Goal: Task Accomplishment & Management: Use online tool/utility

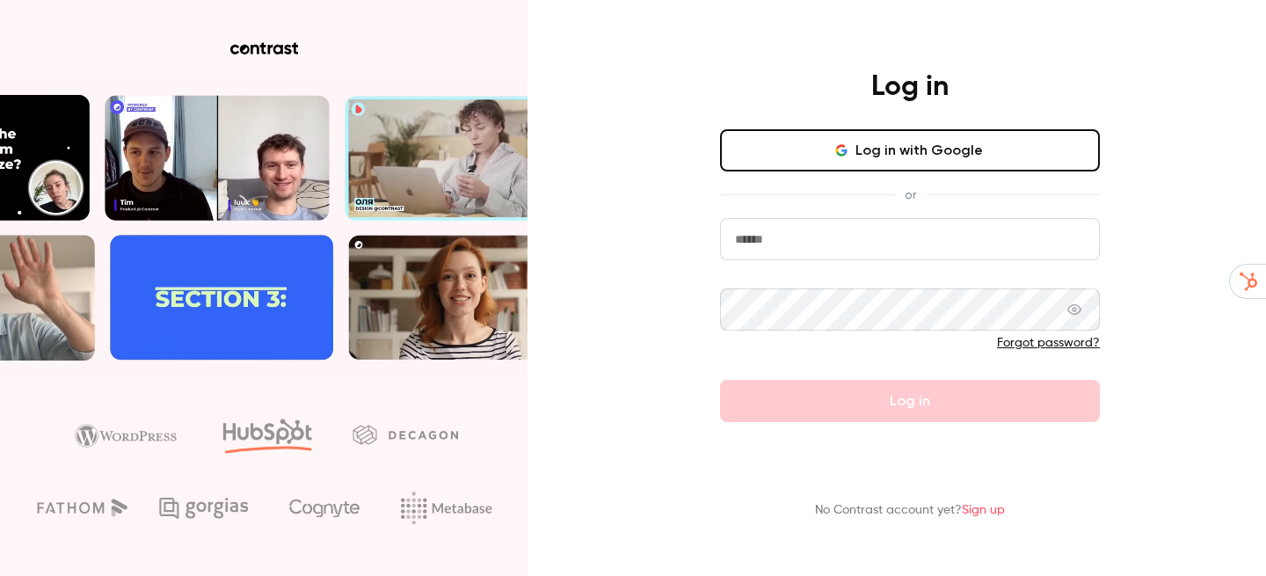
click at [923, 144] on button "Log in with Google" at bounding box center [910, 150] width 380 height 42
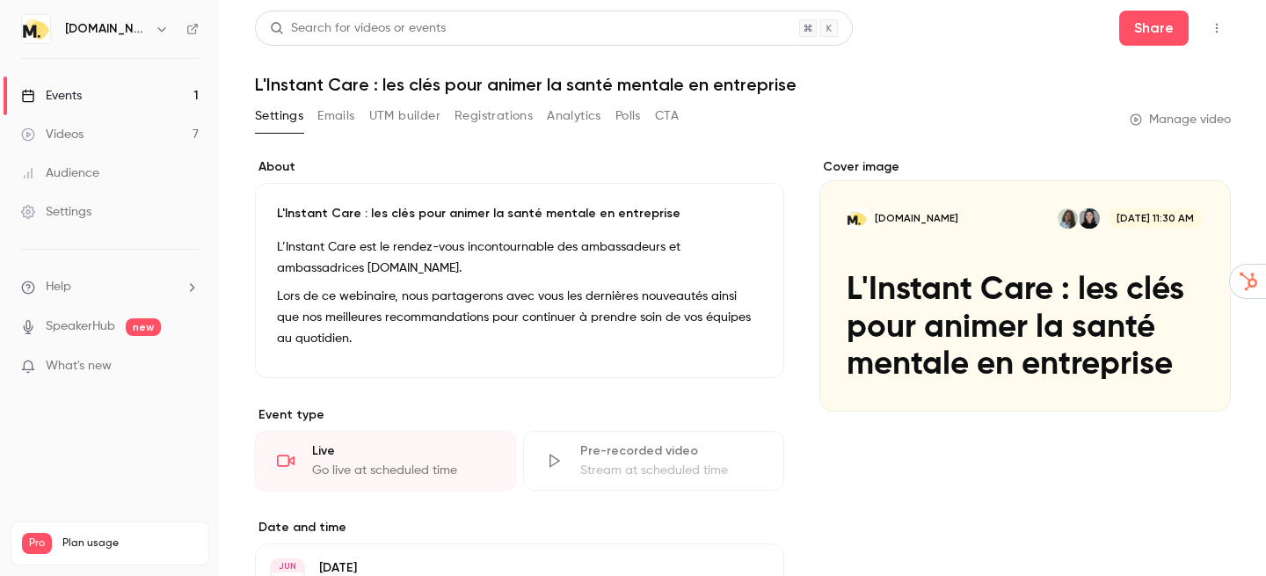
click at [496, 119] on button "Registrations" at bounding box center [493, 116] width 78 height 28
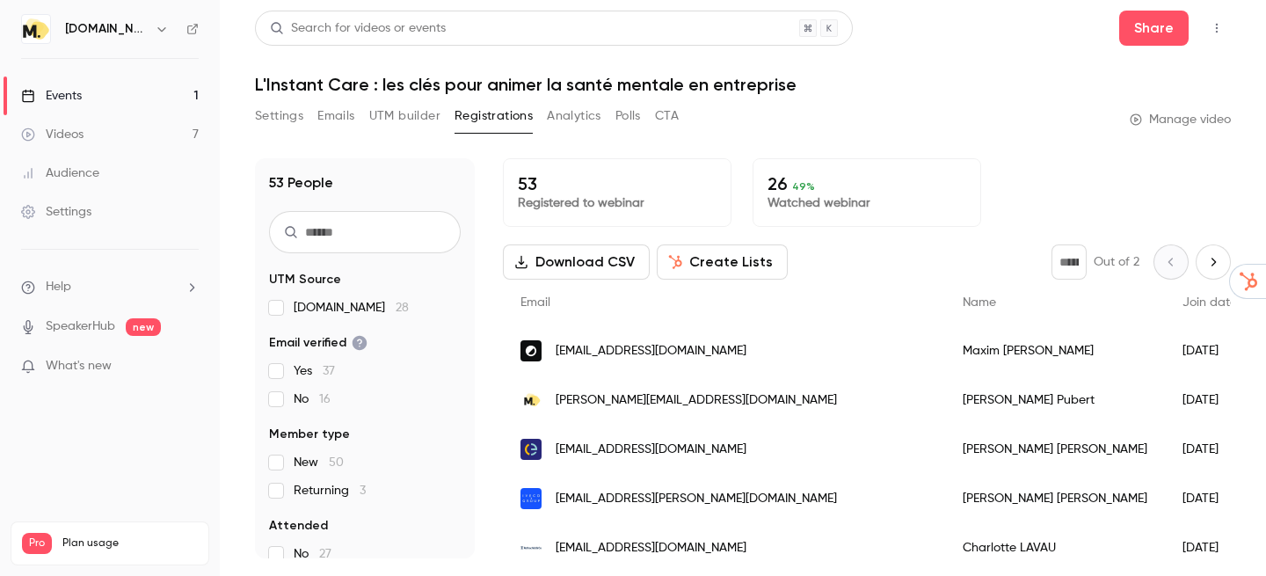
click at [64, 91] on div "Events" at bounding box center [51, 96] width 61 height 18
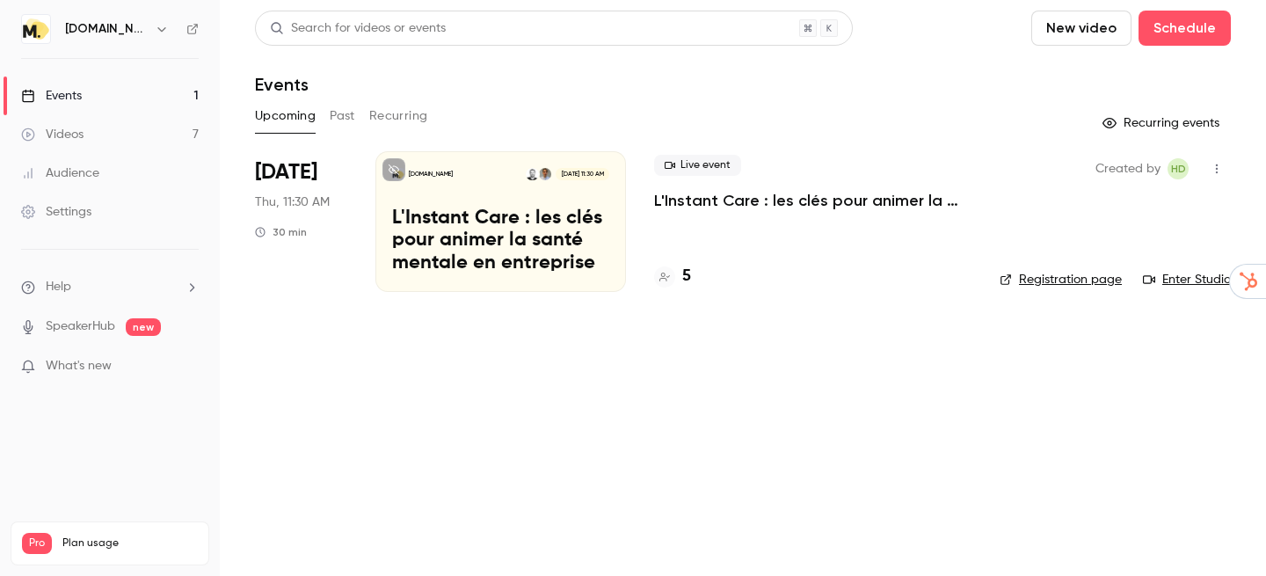
click at [529, 214] on p "L'Instant Care : les clés pour animer la santé mentale en entreprise" at bounding box center [500, 241] width 217 height 68
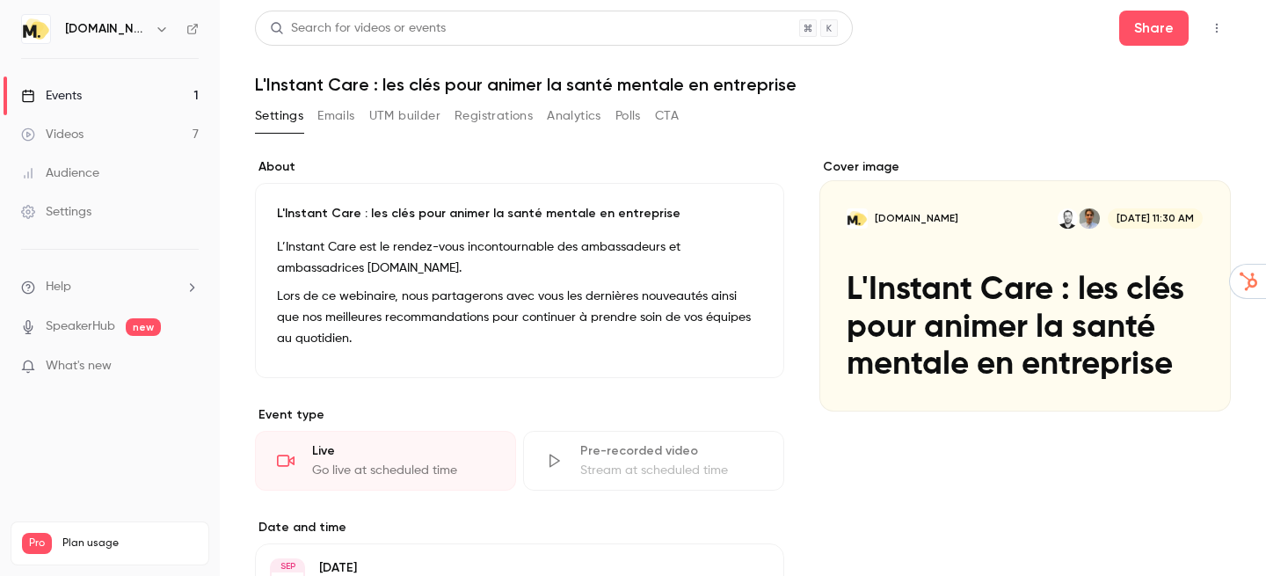
click at [975, 331] on div "Cover image" at bounding box center [1024, 284] width 411 height 253
click at [0, 0] on input "moka.care Sep 18, 11:30 AM L'Instant Care : les clés pour animer la santé menta…" at bounding box center [0, 0] width 0 height 0
click at [340, 120] on button "Emails" at bounding box center [335, 116] width 37 height 28
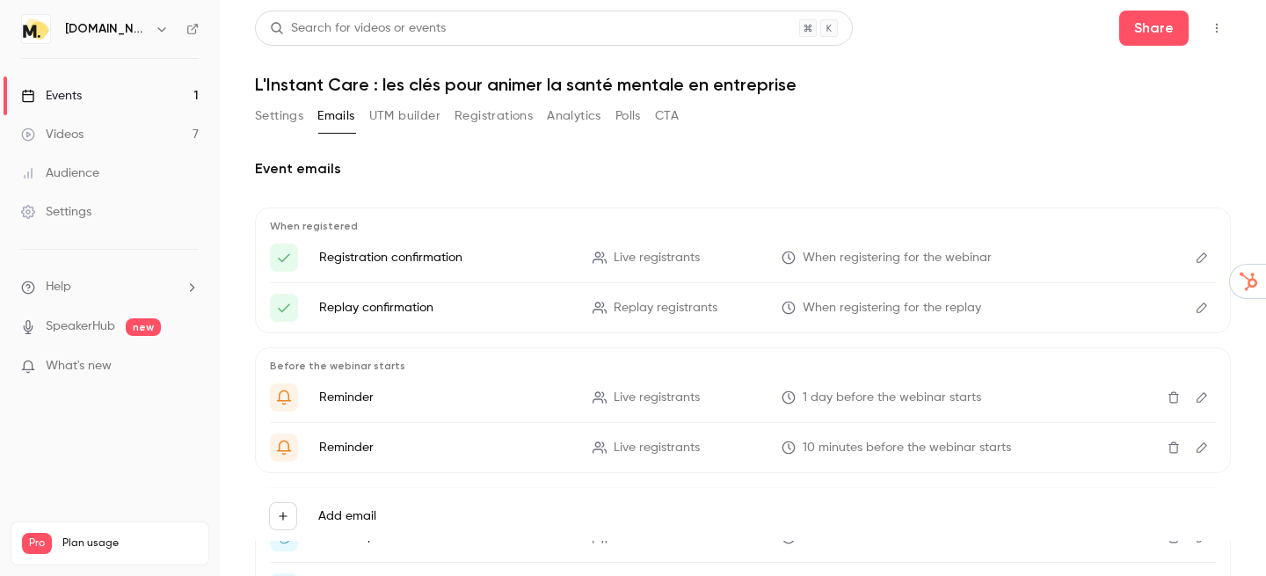
click at [513, 122] on button "Registrations" at bounding box center [493, 116] width 78 height 28
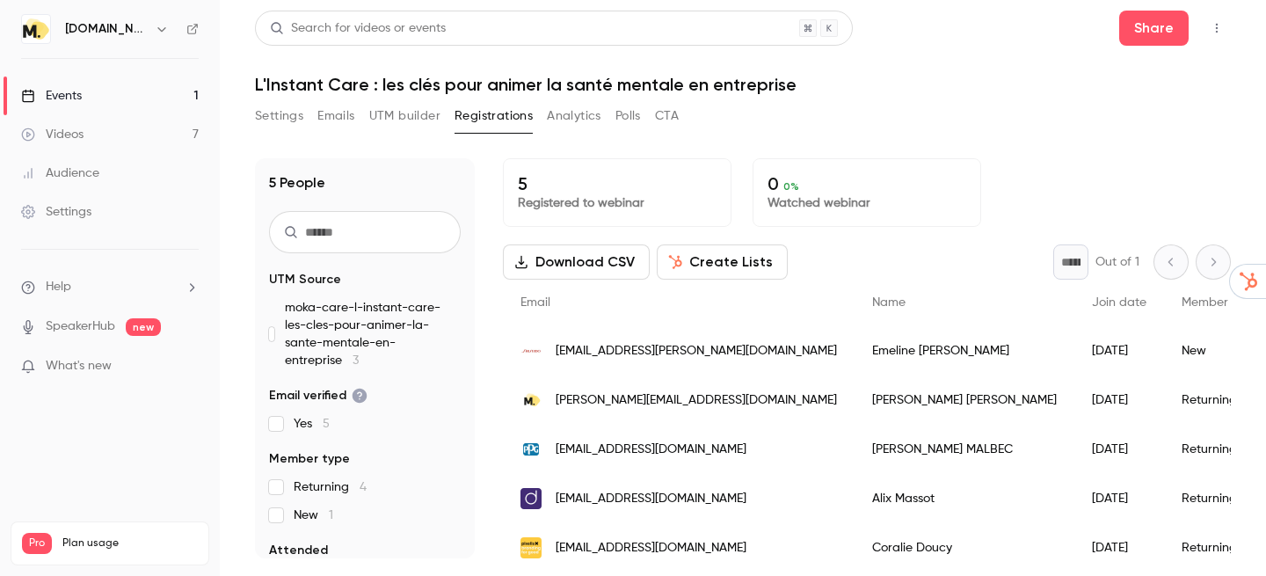
click at [558, 122] on button "Analytics" at bounding box center [574, 116] width 54 height 28
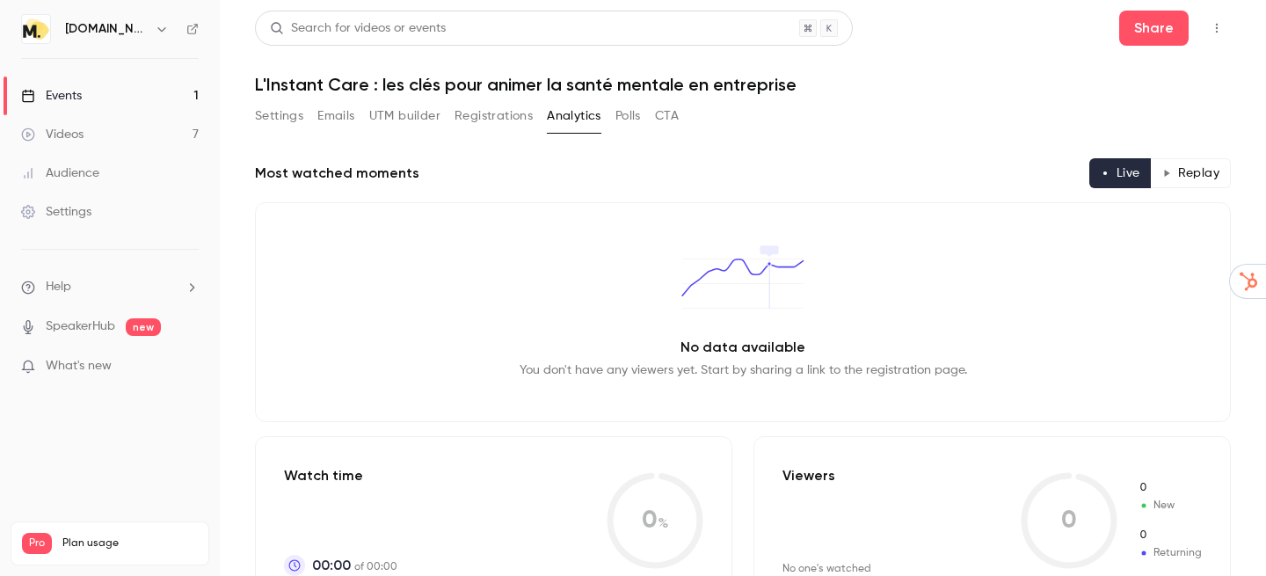
click at [629, 127] on button "Polls" at bounding box center [627, 116] width 25 height 28
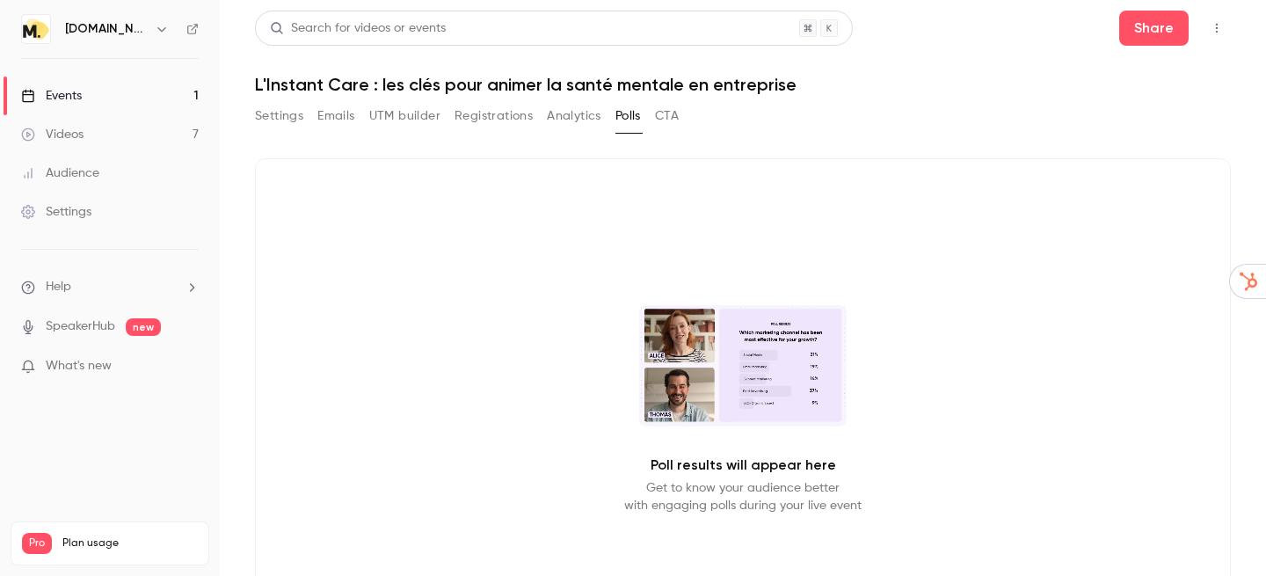
click at [291, 115] on button "Settings" at bounding box center [279, 116] width 48 height 28
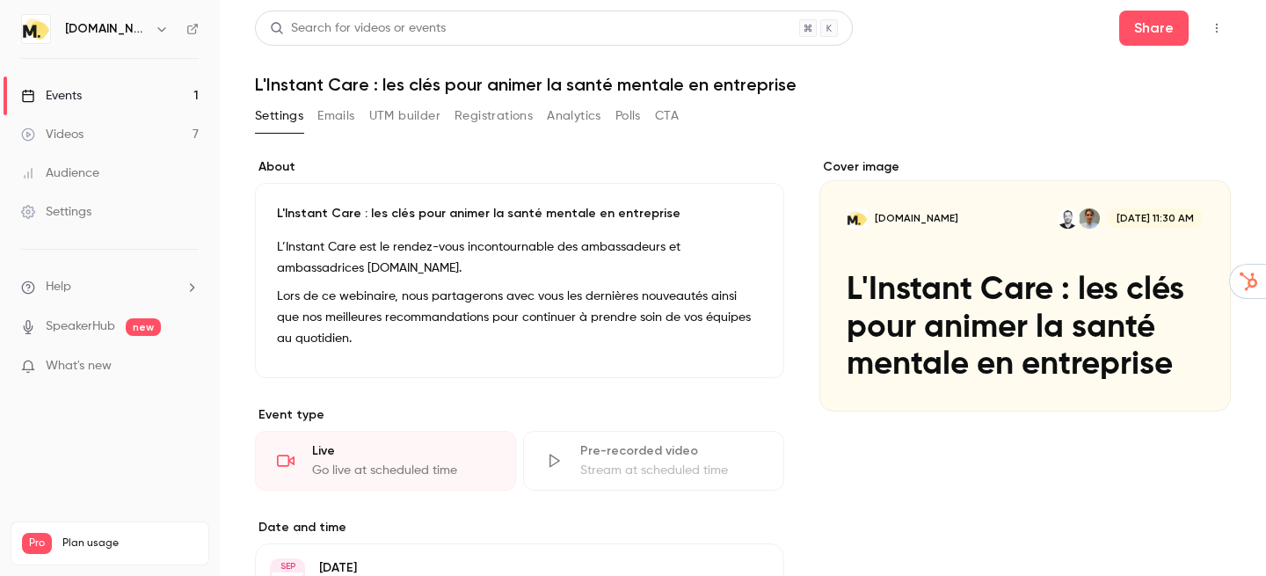
click at [1213, 30] on icon "button" at bounding box center [1217, 28] width 14 height 12
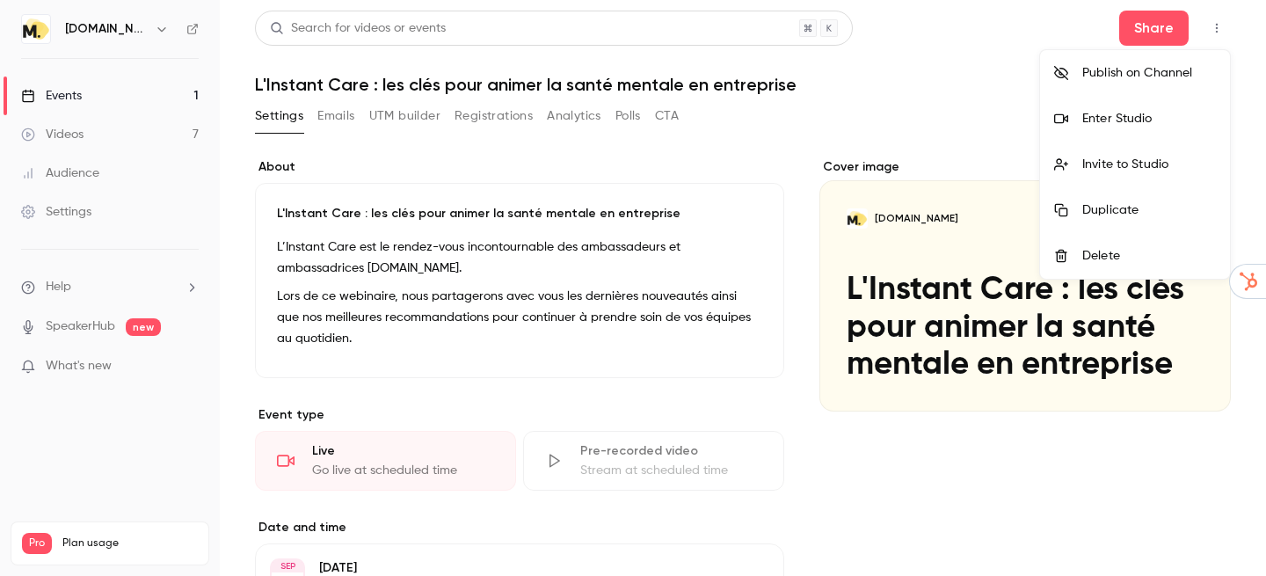
click at [1059, 25] on div at bounding box center [633, 288] width 1266 height 576
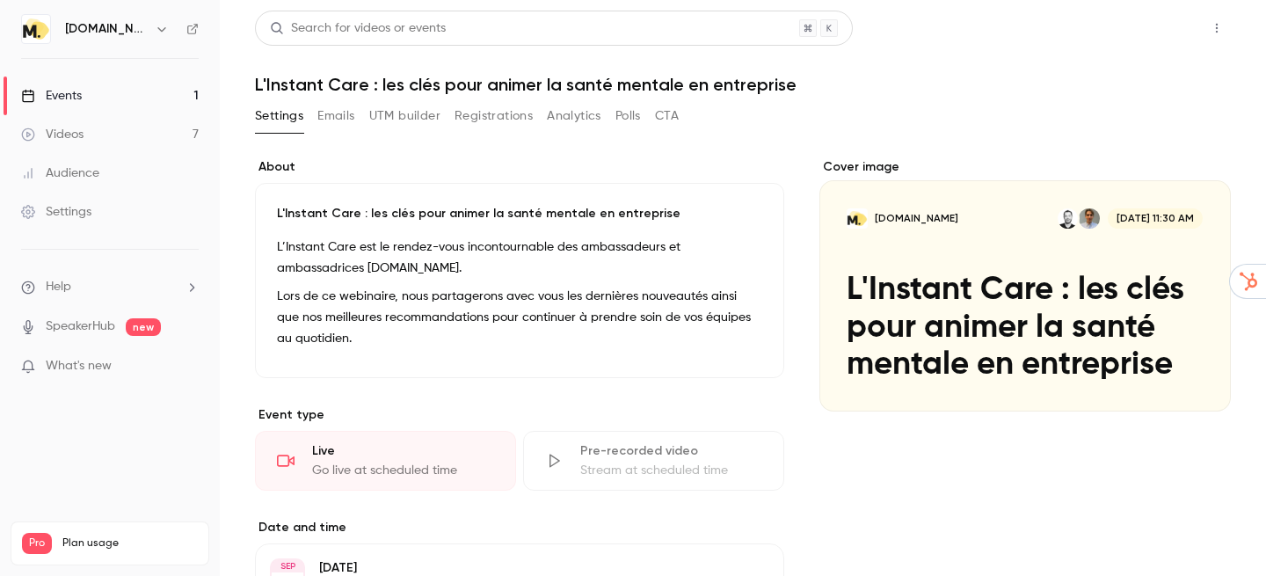
click at [1139, 25] on button "Share" at bounding box center [1153, 28] width 69 height 35
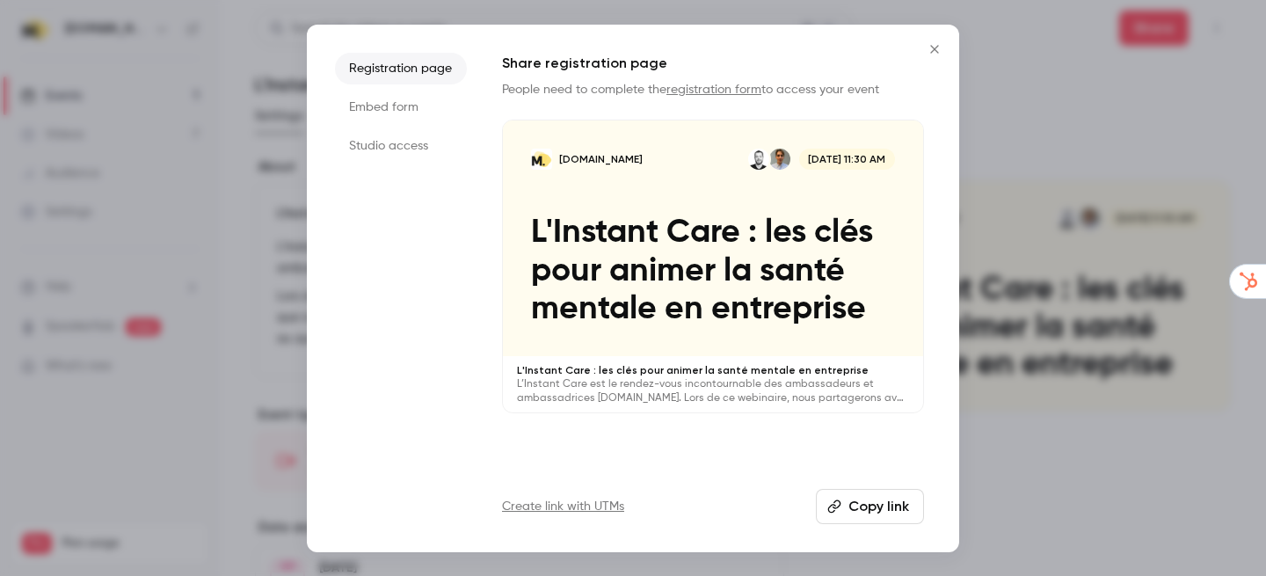
click at [730, 92] on link "registration form" at bounding box center [713, 90] width 95 height 12
click at [851, 500] on button "Copy link" at bounding box center [870, 506] width 108 height 35
click at [932, 49] on icon "Close" at bounding box center [934, 49] width 21 height 14
